Goal: Task Accomplishment & Management: Manage account settings

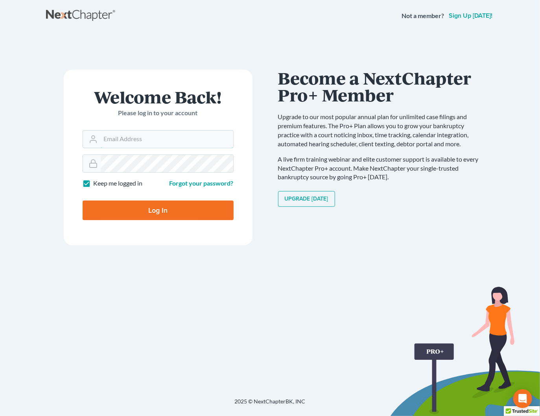
type input "shong@cobbcountylaw.com"
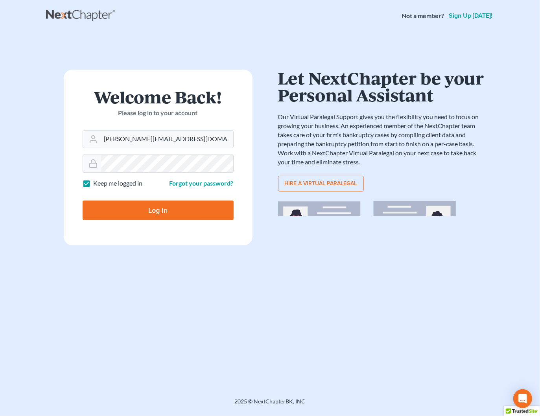
click at [183, 219] on input "Log In" at bounding box center [158, 211] width 151 height 20
type input "Thinking..."
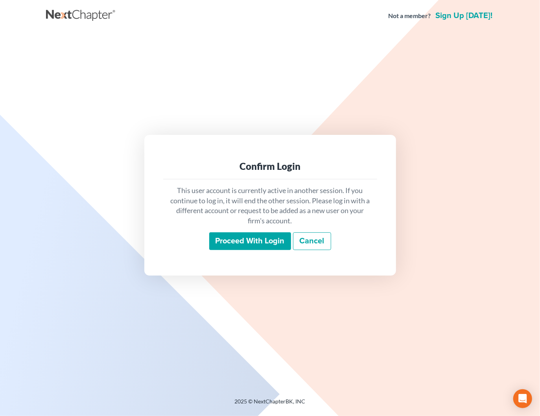
click at [316, 246] on link "Cancel" at bounding box center [312, 242] width 38 height 18
